Goal: Task Accomplishment & Management: Complete application form

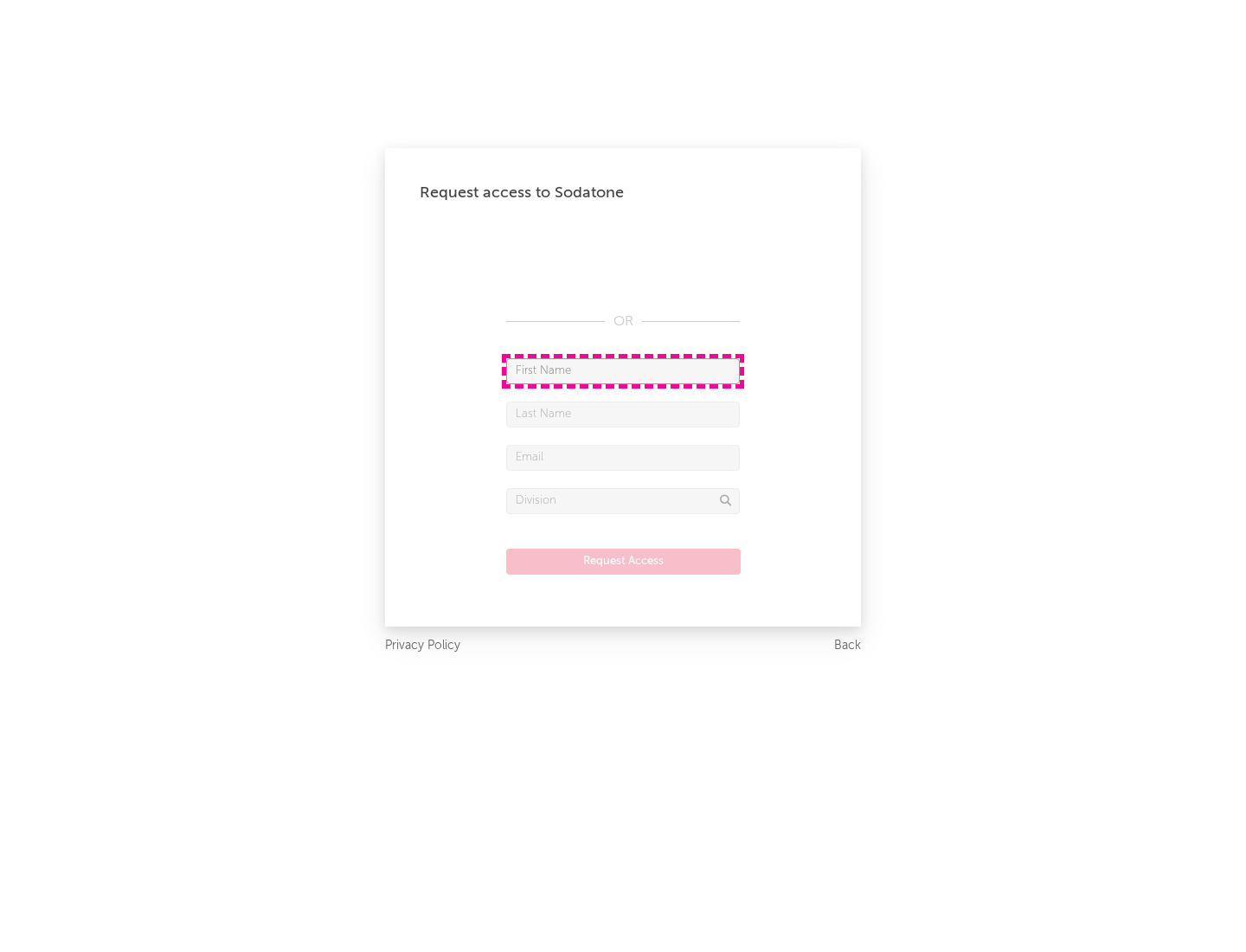
click at [623, 370] on input "text" at bounding box center [623, 370] width 234 height 26
type input "[PERSON_NAME]"
click at [623, 414] on input "text" at bounding box center [623, 414] width 234 height 26
type input "[PERSON_NAME]"
click at [623, 457] on input "text" at bounding box center [623, 457] width 234 height 26
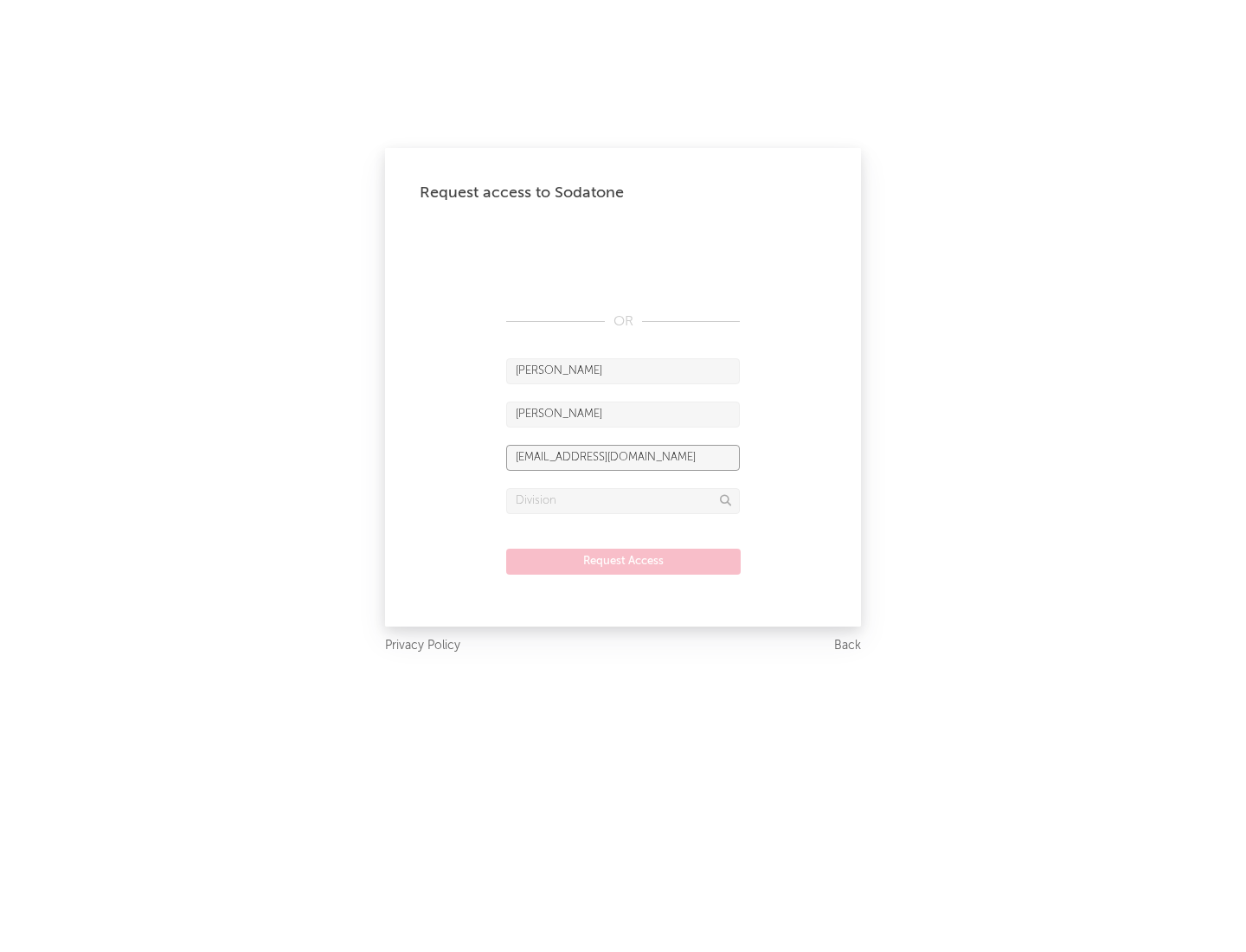
type input "[EMAIL_ADDRESS][DOMAIN_NAME]"
click at [623, 500] on input "text" at bounding box center [623, 501] width 234 height 26
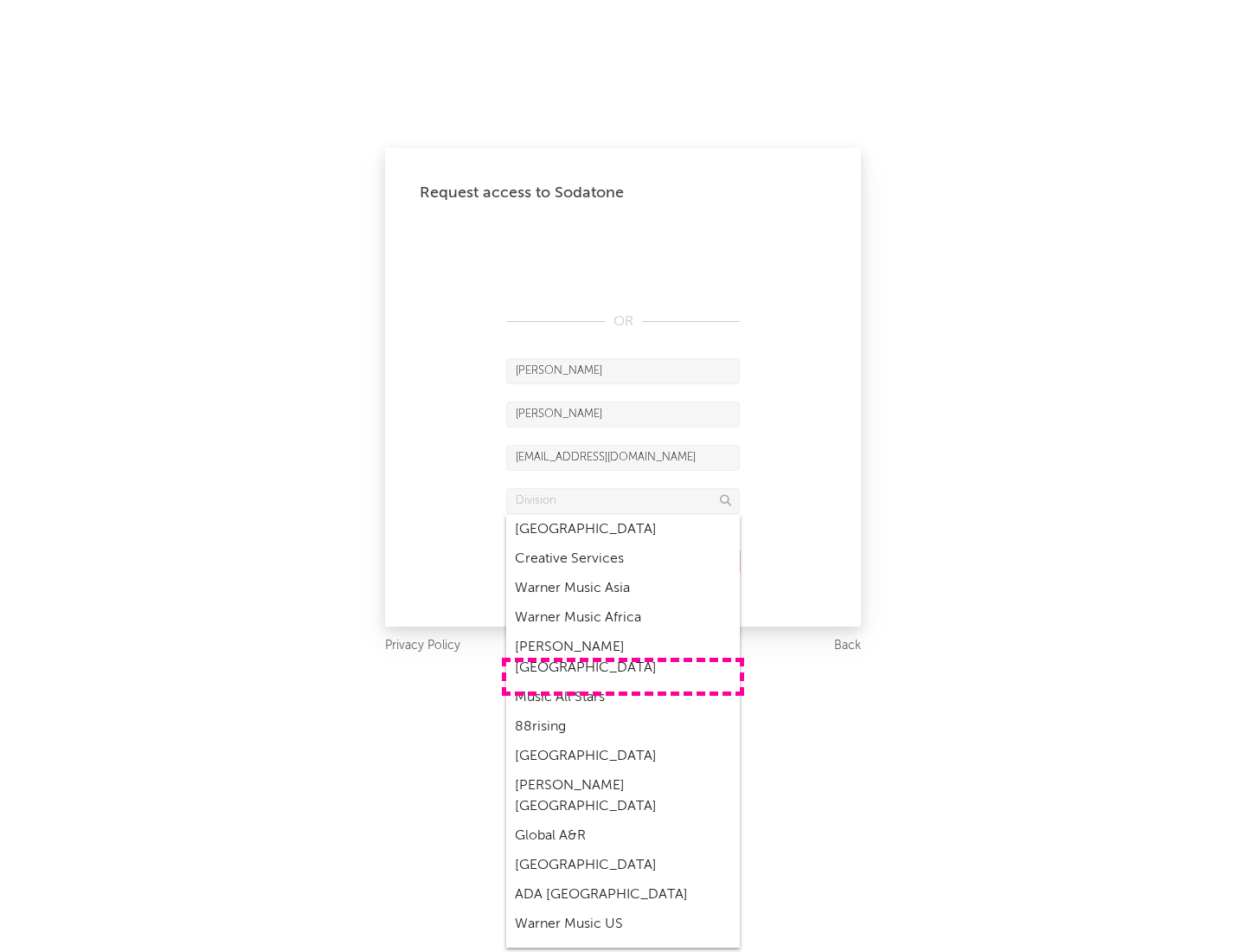
click at [623, 683] on div "Music All Stars" at bounding box center [623, 697] width 234 height 30
type input "Music All Stars"
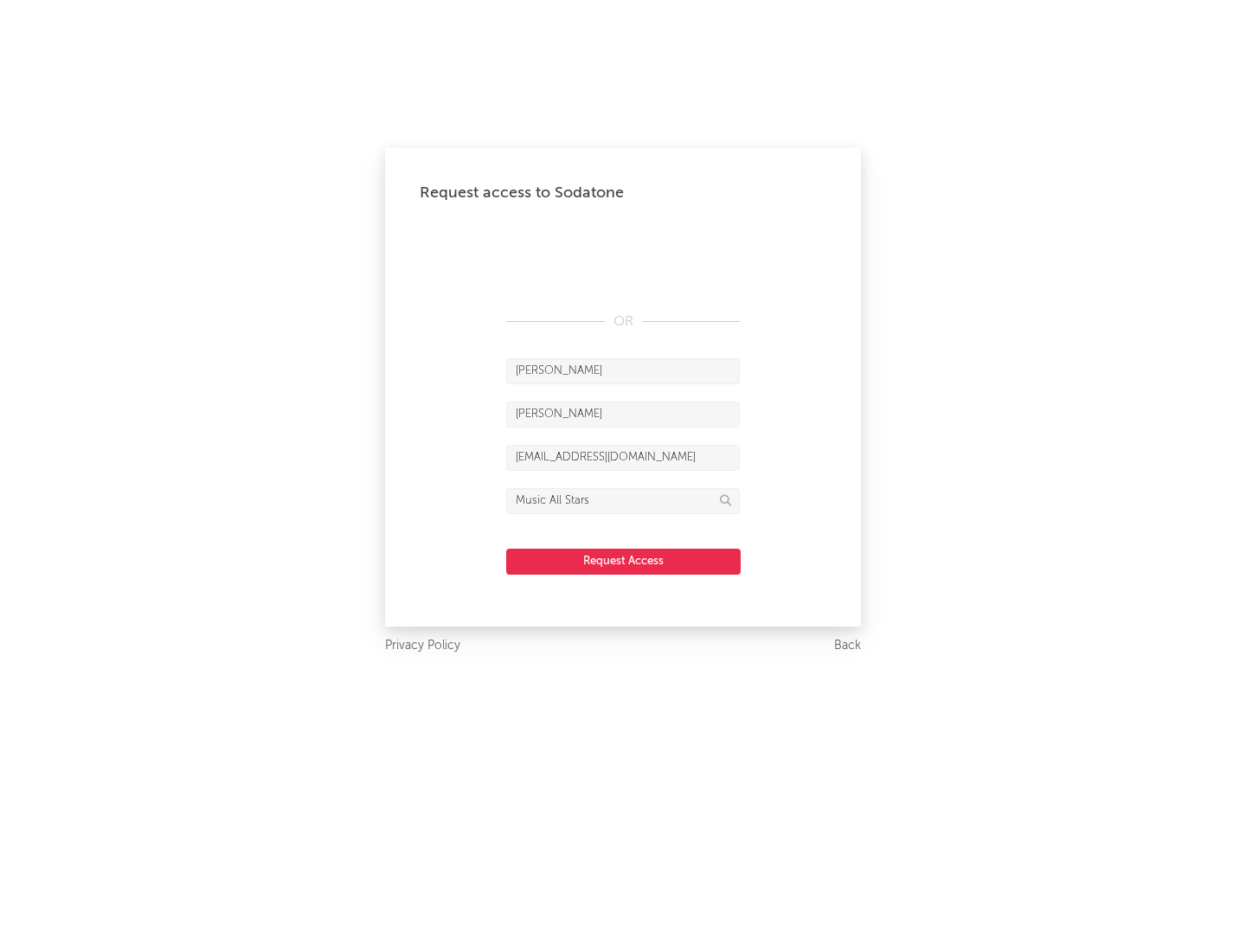
click at [623, 561] on button "Request Access" at bounding box center [624, 561] width 235 height 26
